Goal: Information Seeking & Learning: Learn about a topic

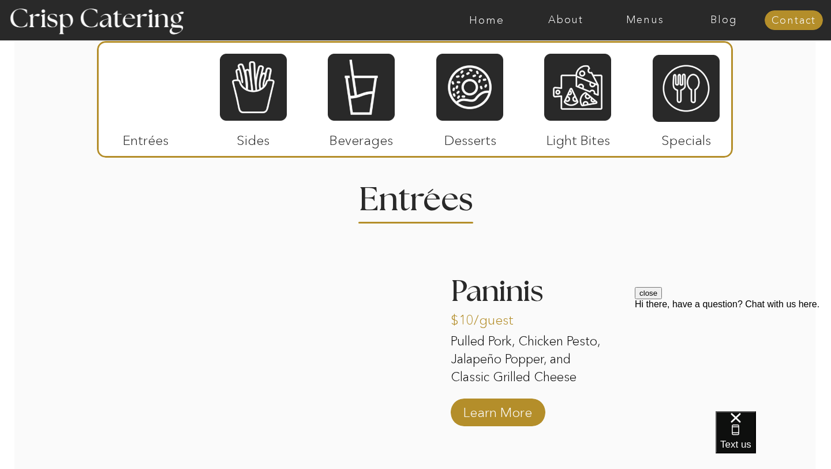
scroll to position [1411, 0]
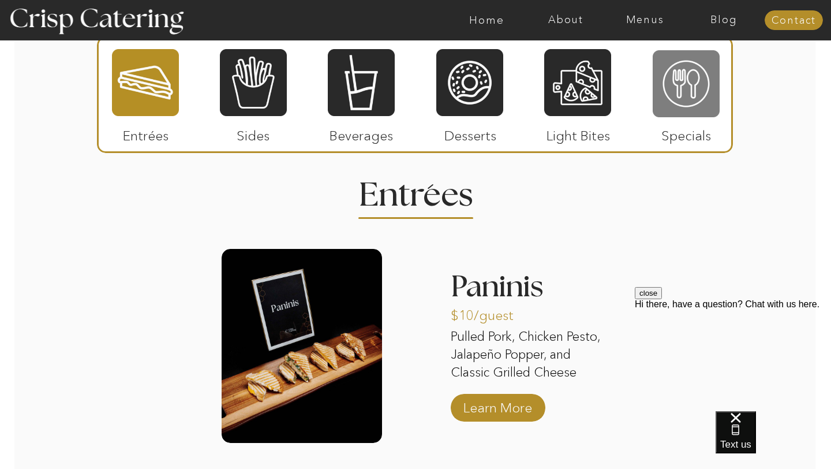
click at [693, 76] on div at bounding box center [686, 83] width 67 height 69
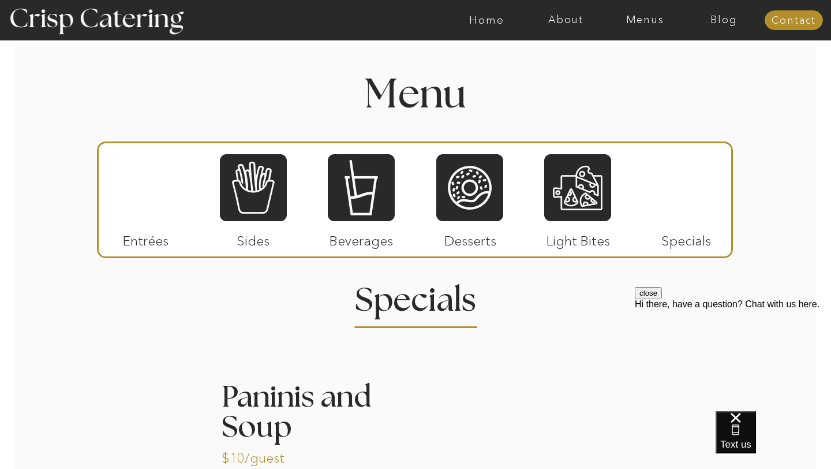
scroll to position [1302, 0]
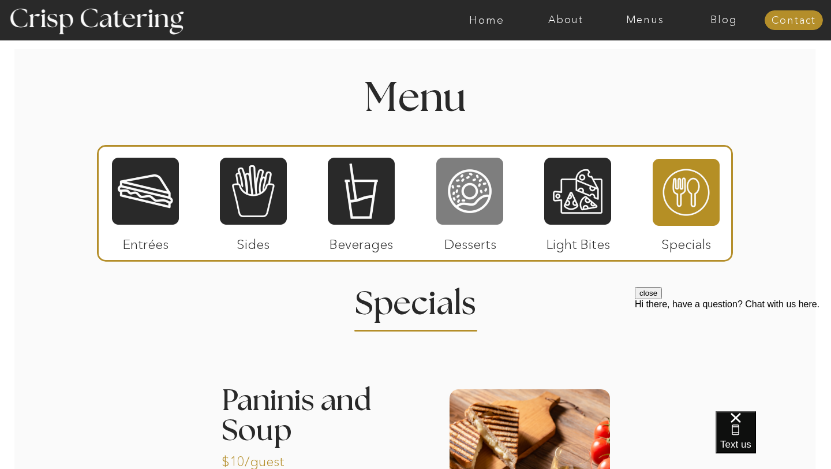
click at [484, 194] on div at bounding box center [469, 190] width 67 height 69
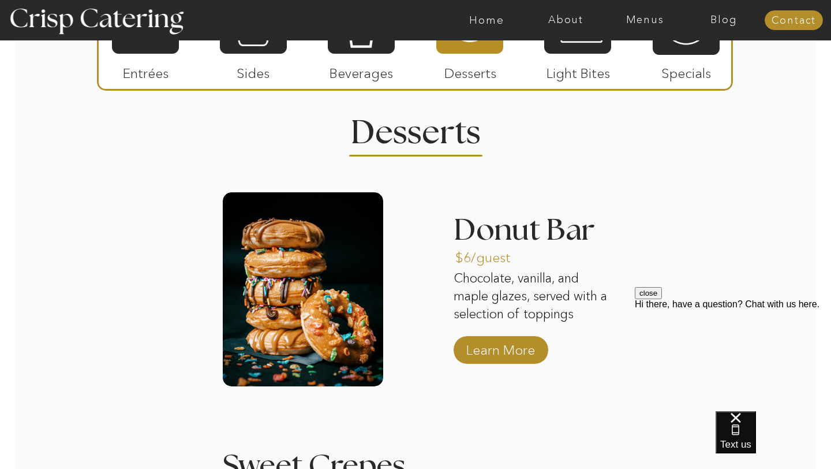
scroll to position [1334, 0]
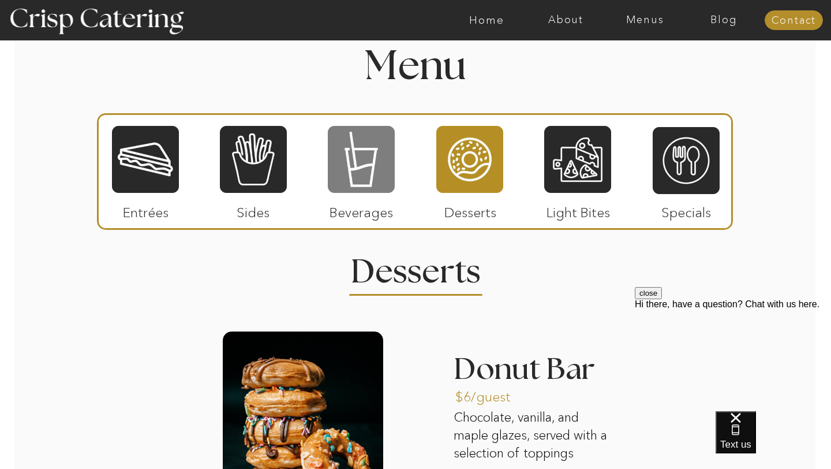
click at [385, 163] on div at bounding box center [361, 159] width 67 height 69
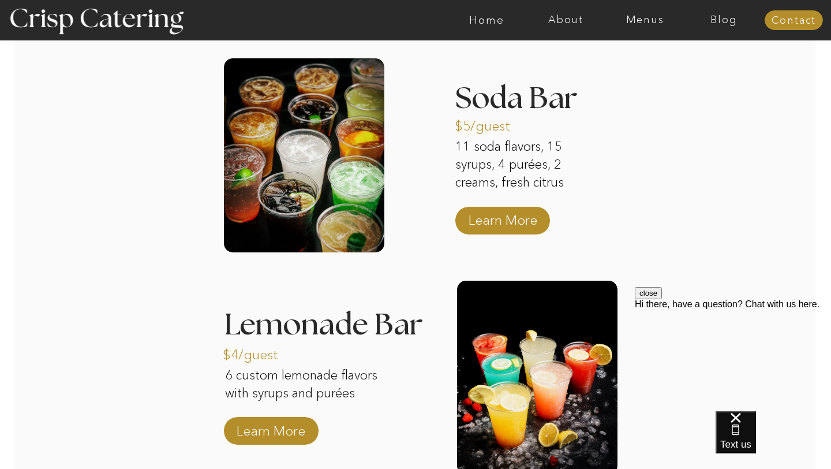
scroll to position [1603, 0]
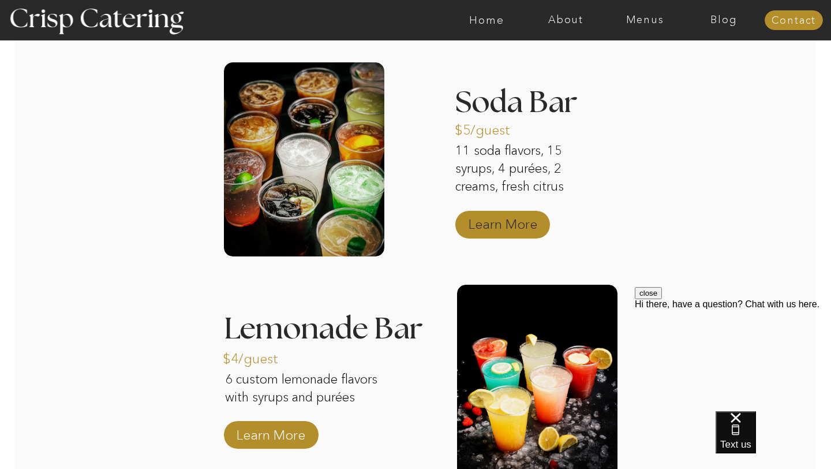
click at [498, 221] on p "Learn More" at bounding box center [503, 220] width 77 height 33
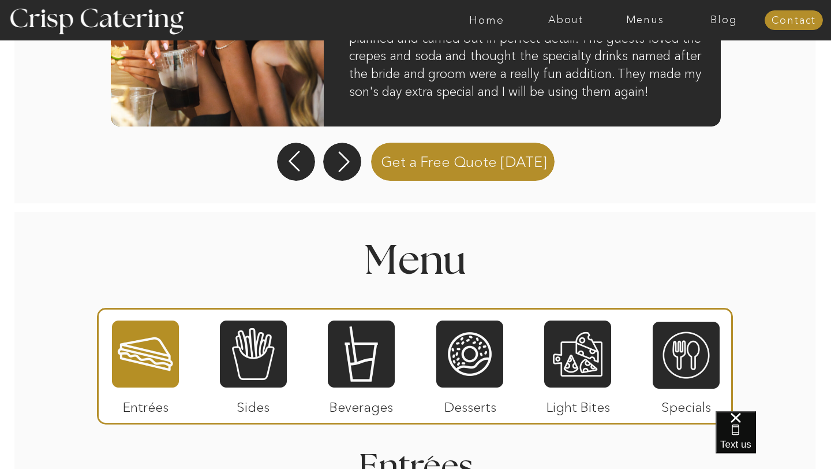
scroll to position [1229, 0]
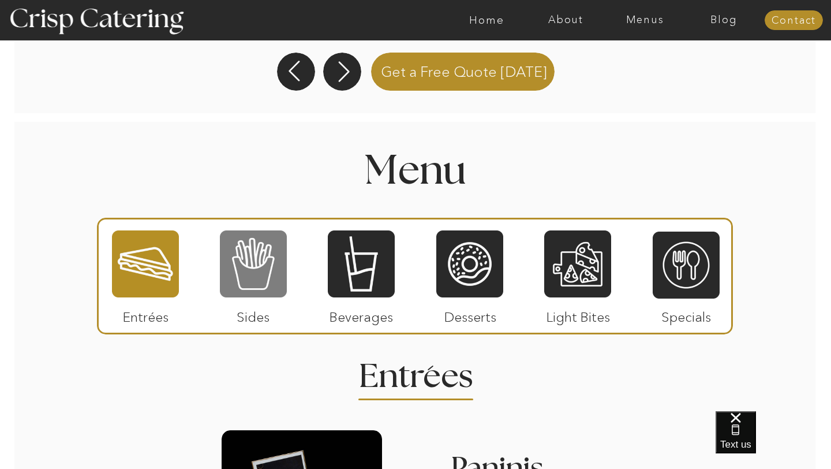
click at [263, 264] on div at bounding box center [253, 263] width 67 height 69
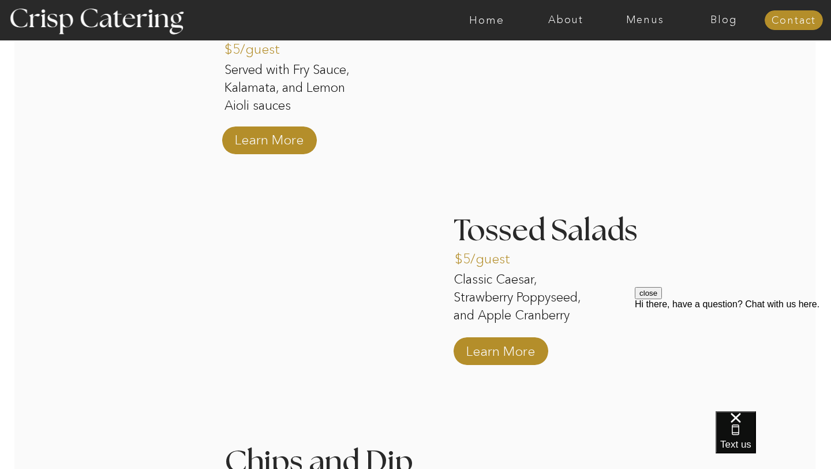
scroll to position [1311, 0]
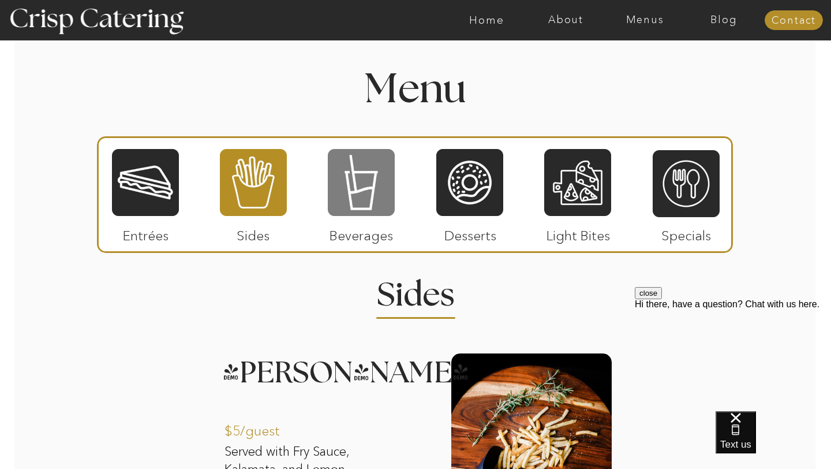
click at [360, 185] on div at bounding box center [361, 182] width 67 height 69
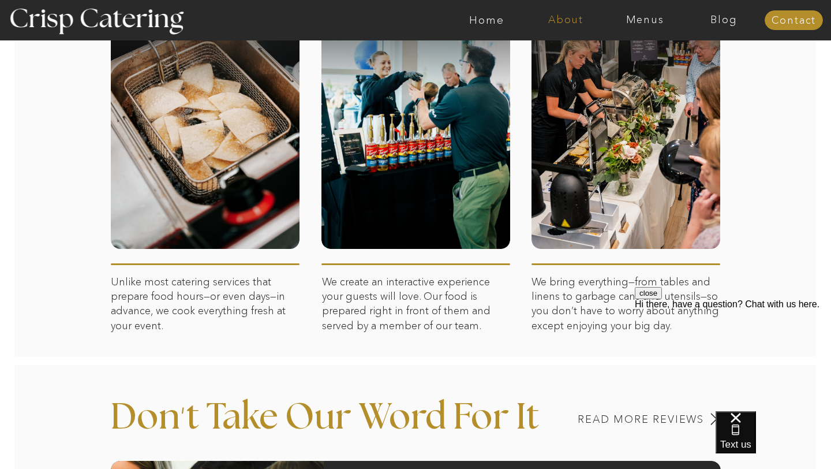
scroll to position [443, 0]
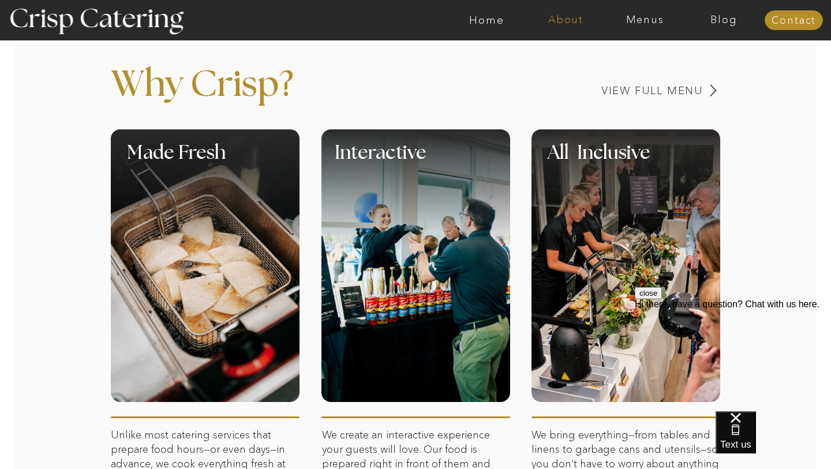
click at [561, 24] on nav "About" at bounding box center [565, 20] width 79 height 12
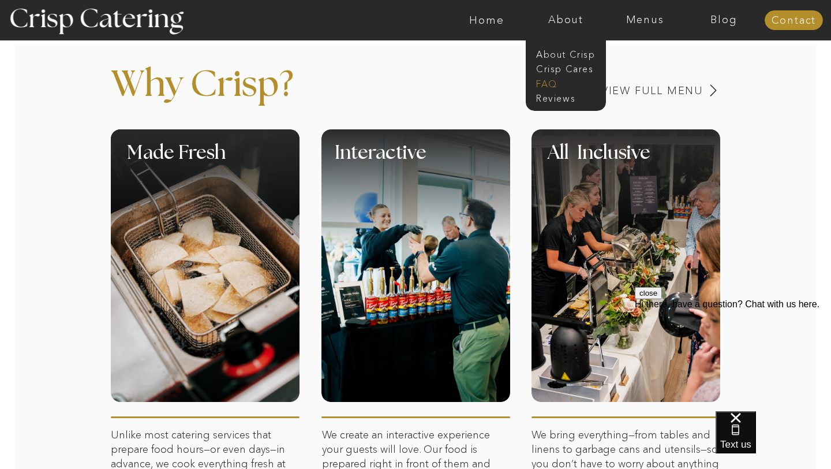
click at [546, 85] on nav "faq" at bounding box center [565, 82] width 58 height 11
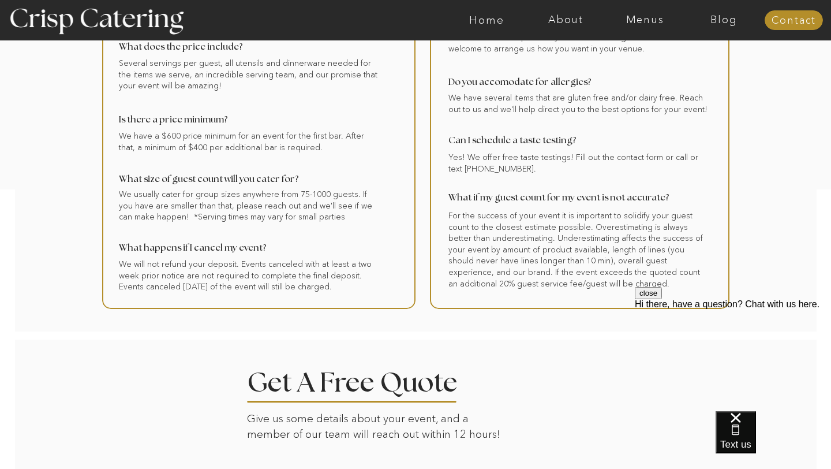
scroll to position [281, 0]
